Goal: Find specific page/section: Find specific page/section

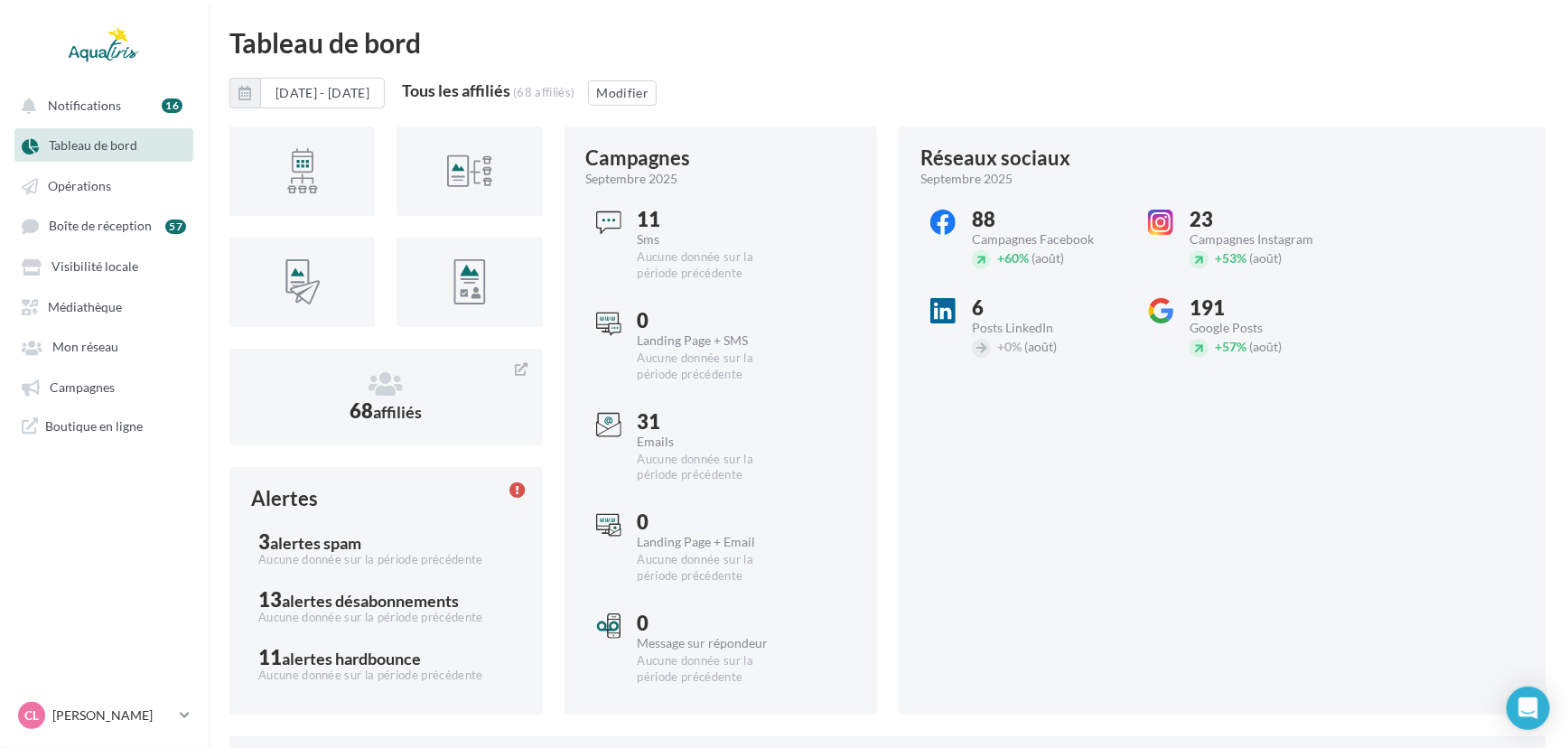
drag, startPoint x: 89, startPoint y: 380, endPoint x: 125, endPoint y: 367, distance: 38.3
click at [89, 380] on link "Campagnes" at bounding box center [104, 387] width 186 height 33
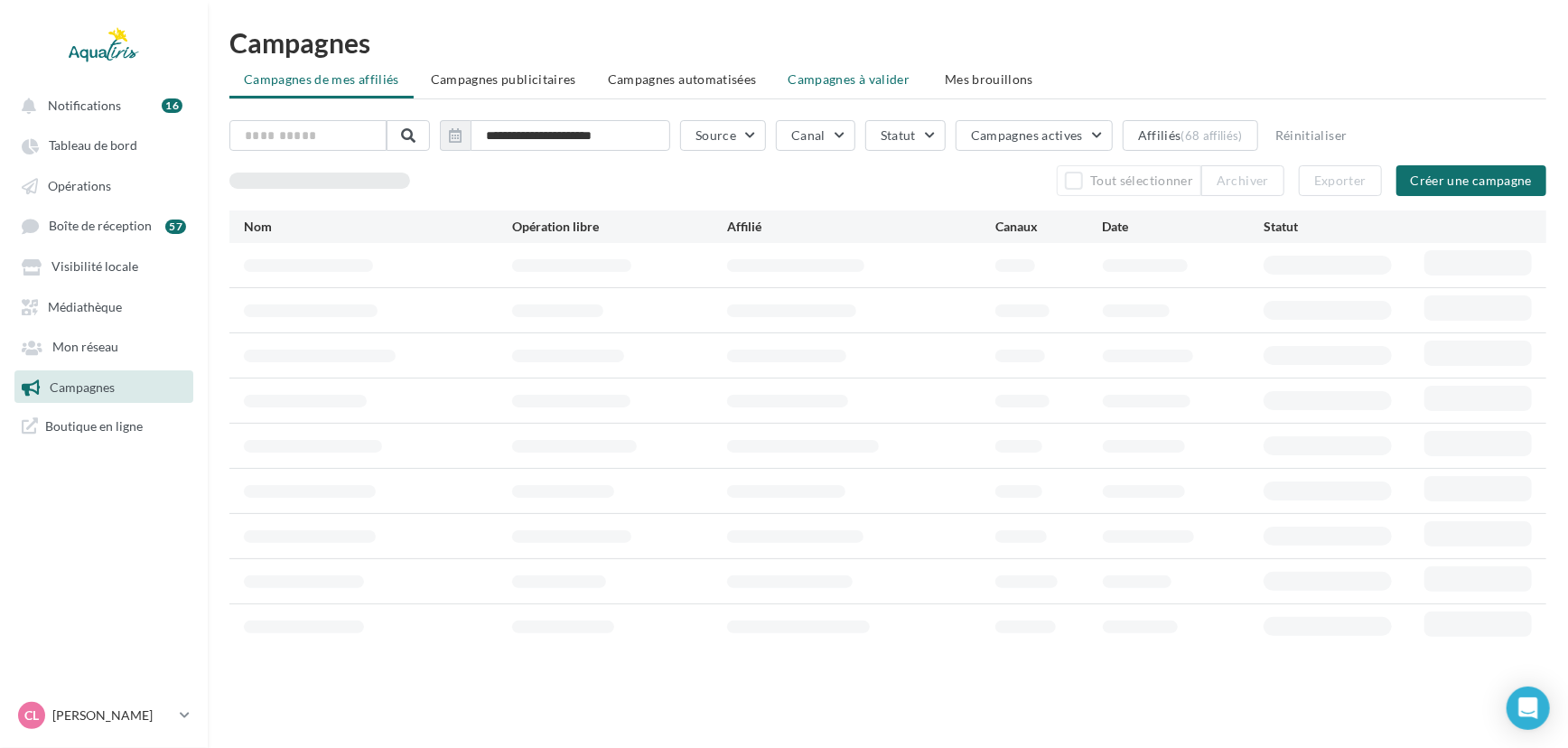
click at [867, 73] on span "Campagnes à valider" at bounding box center [849, 80] width 122 height 18
